Goal: Obtain resource: Download file/media

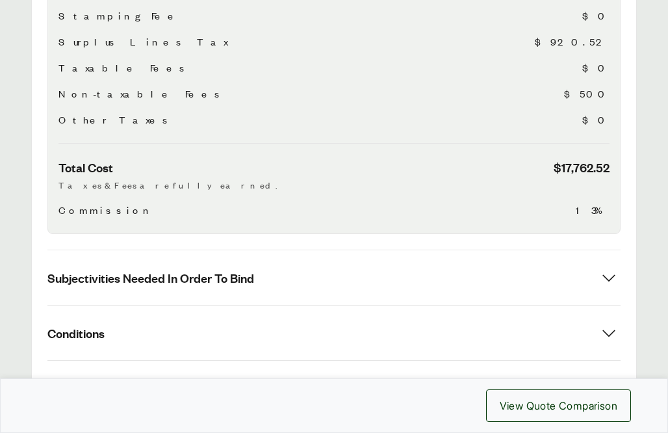
scroll to position [775, 0]
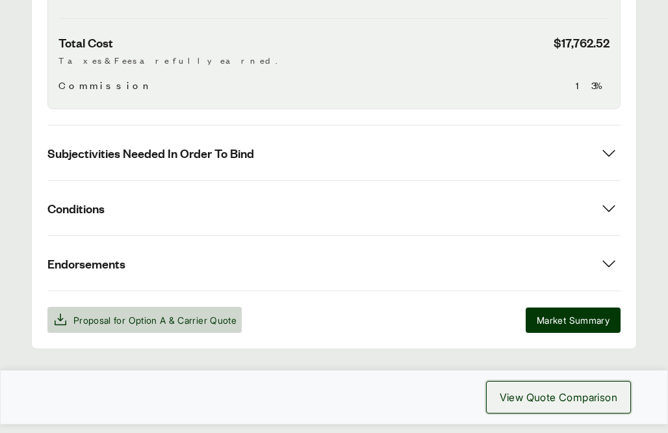
click at [545, 389] on span "View Quote Comparison" at bounding box center [559, 397] width 118 height 16
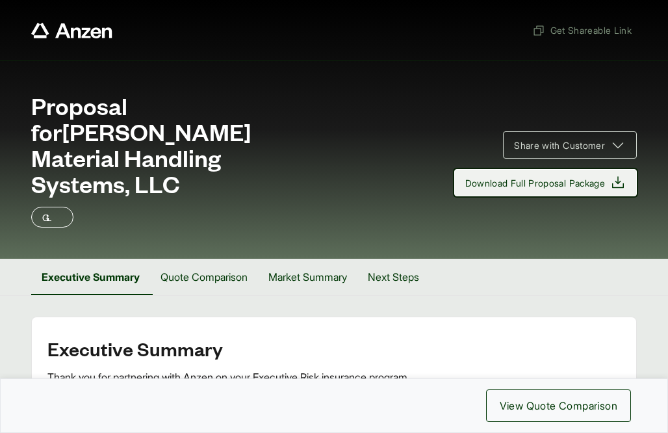
click at [517, 176] on span "Download Full Proposal Package" at bounding box center [535, 183] width 140 height 14
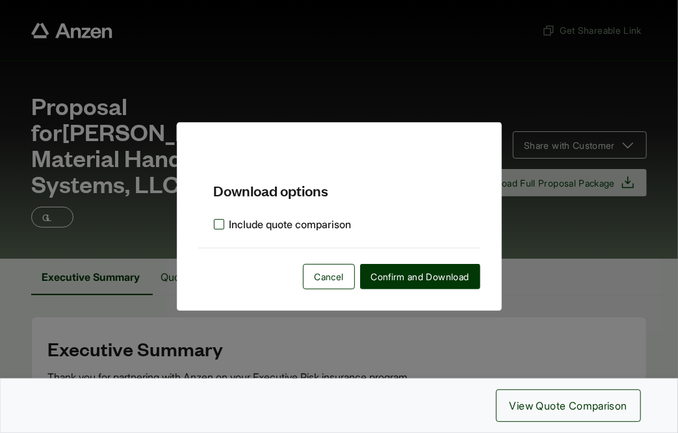
click at [266, 221] on label "Include quote comparison" at bounding box center [283, 224] width 138 height 16
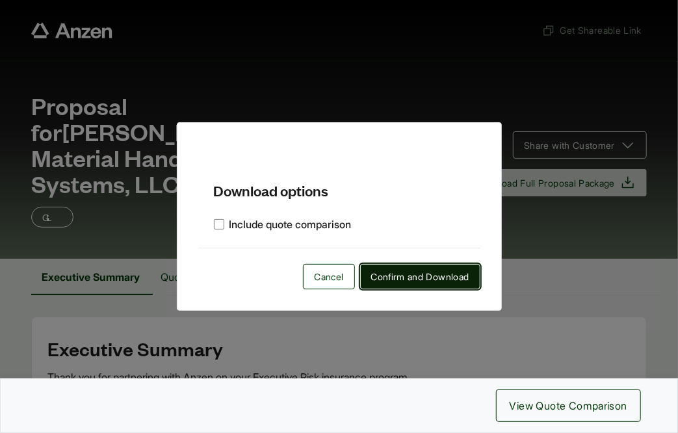
click at [426, 275] on span "Confirm and Download" at bounding box center [420, 277] width 98 height 14
